Goal: Check status: Check status

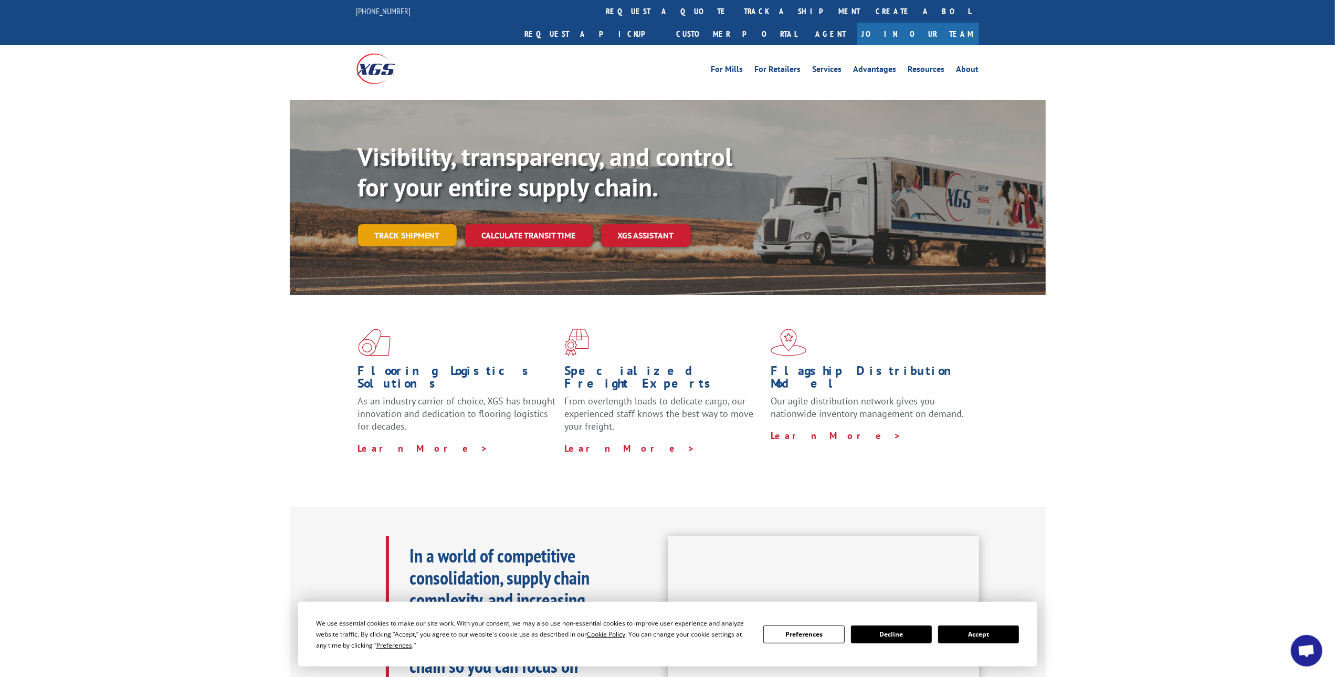
click at [384, 224] on link "Track shipment" at bounding box center [407, 235] width 99 height 22
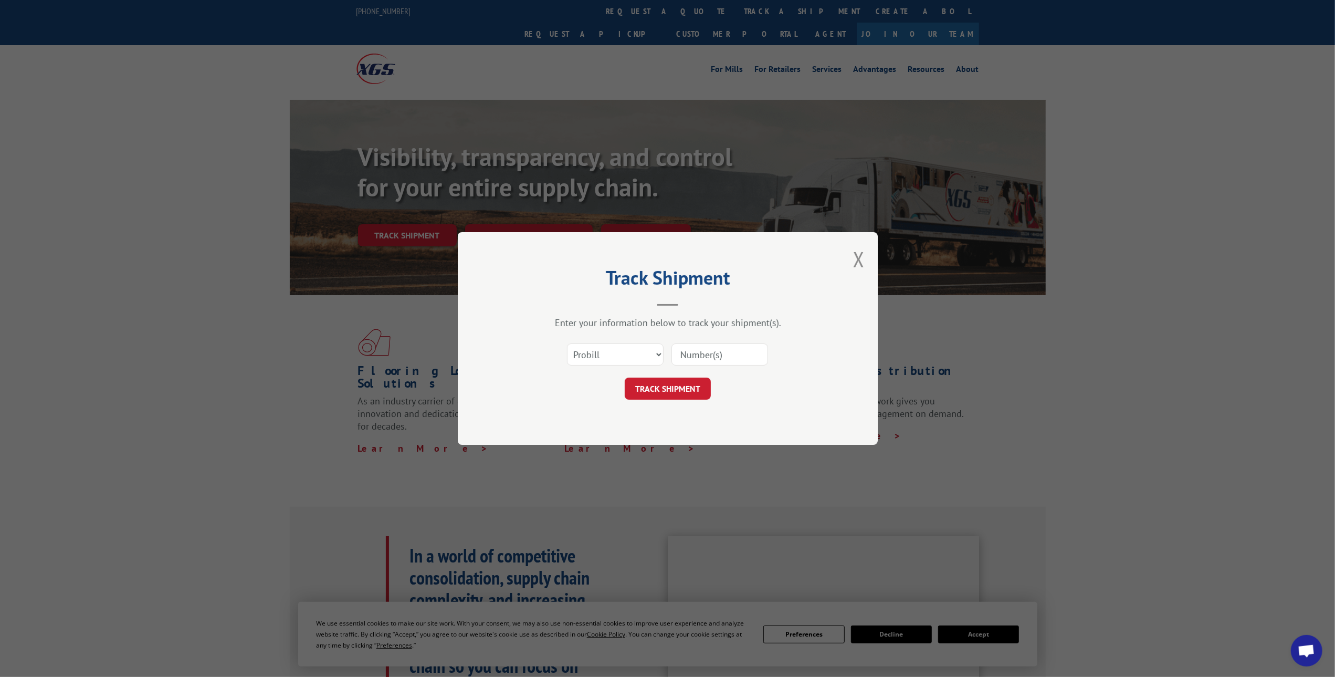
click at [698, 352] on input at bounding box center [719, 354] width 97 height 22
paste input "15969728"
type input "15969728"
click at [668, 392] on button "TRACK SHIPMENT" at bounding box center [668, 388] width 86 height 22
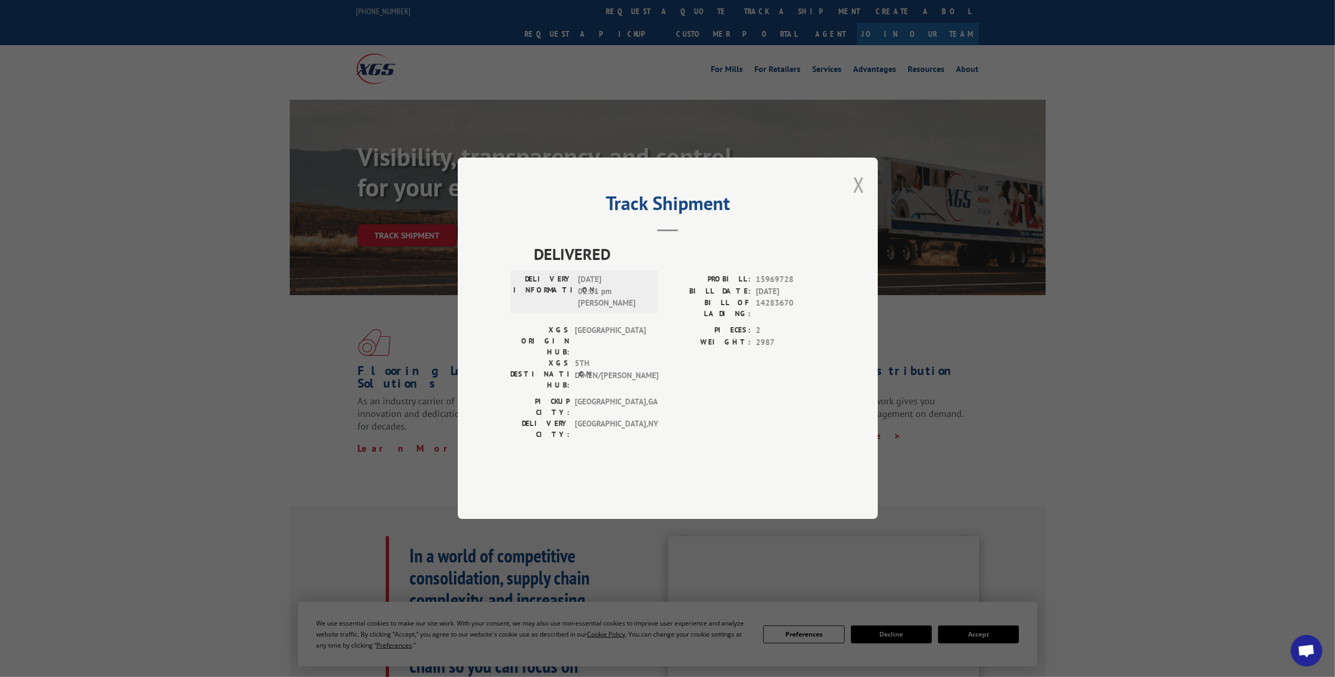
click at [858, 198] on button "Close modal" at bounding box center [859, 185] width 12 height 28
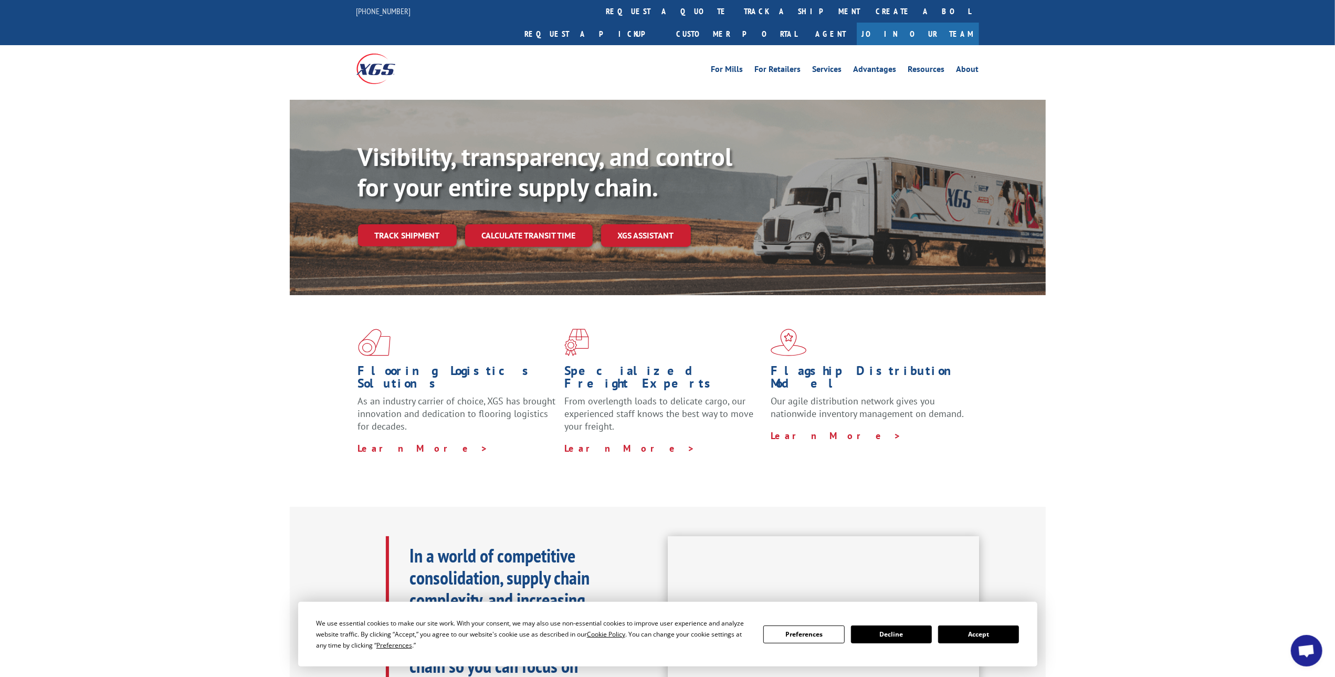
click at [992, 637] on button "Accept" at bounding box center [978, 634] width 81 height 18
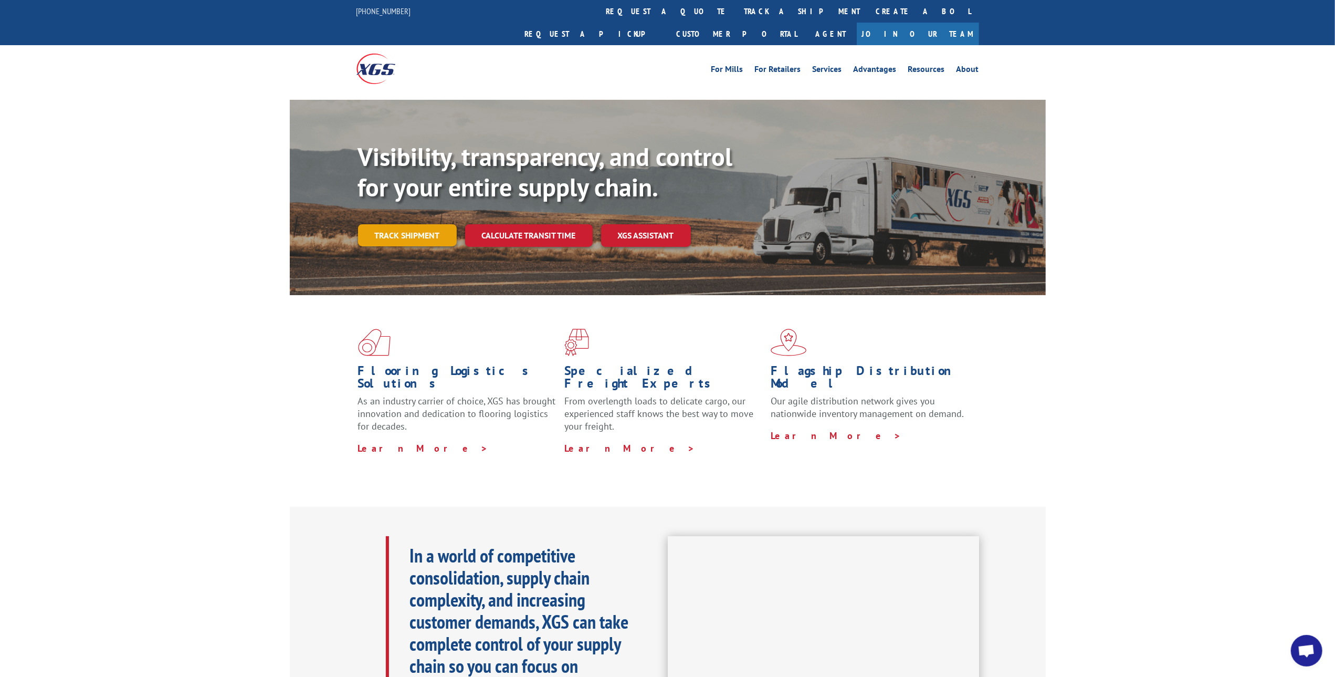
click at [415, 224] on link "Track shipment" at bounding box center [407, 235] width 99 height 22
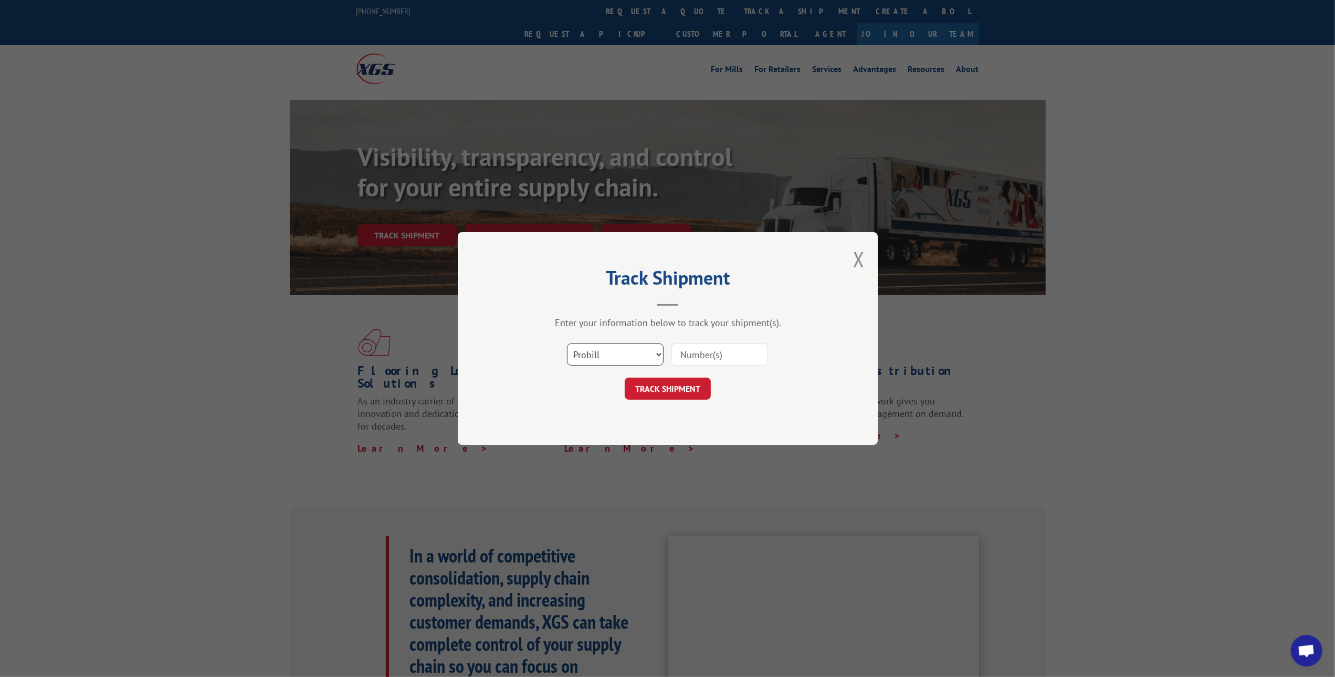
drag, startPoint x: 652, startPoint y: 354, endPoint x: 631, endPoint y: 361, distance: 22.6
click at [652, 354] on select "Select category... Probill BOL PO" at bounding box center [615, 354] width 97 height 22
select select "bol"
click at [567, 343] on select "Select category... Probill BOL PO" at bounding box center [615, 354] width 97 height 22
click at [699, 357] on input at bounding box center [719, 354] width 97 height 22
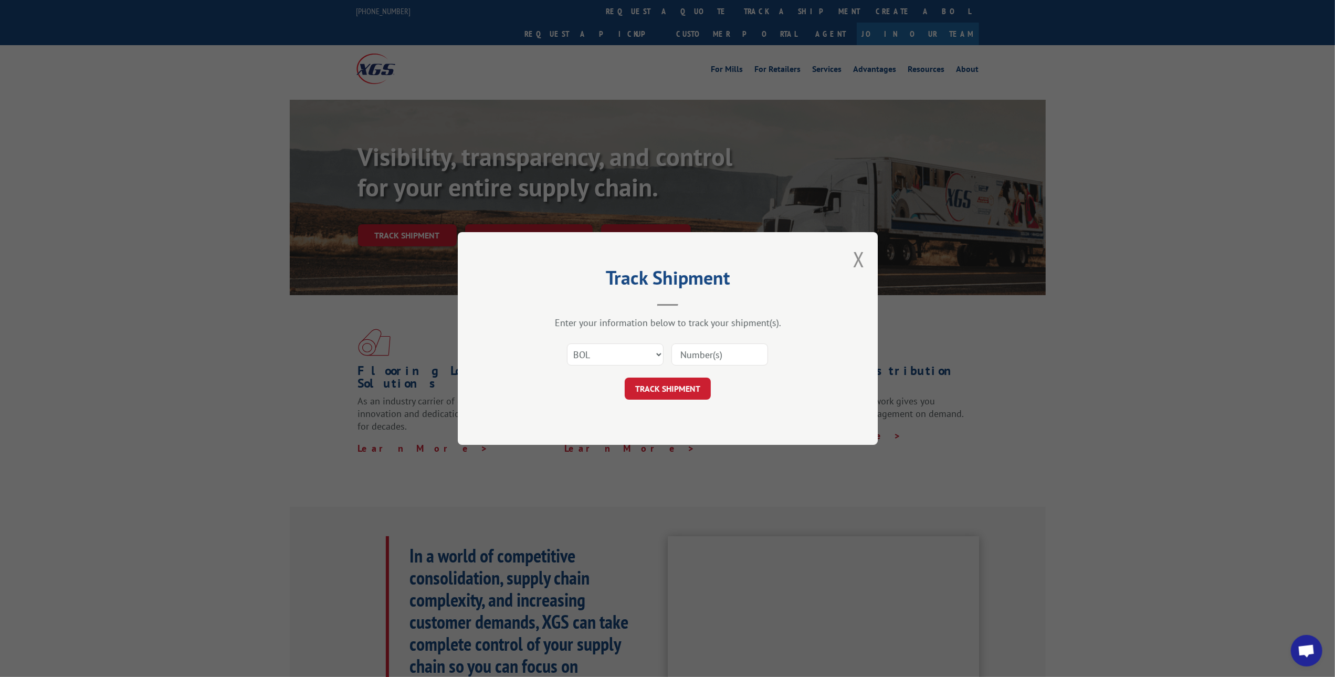
paste input "6100052999"
type input "6100052999"
click at [667, 389] on button "TRACK SHIPMENT" at bounding box center [668, 388] width 86 height 22
